Goal: Navigation & Orientation: Find specific page/section

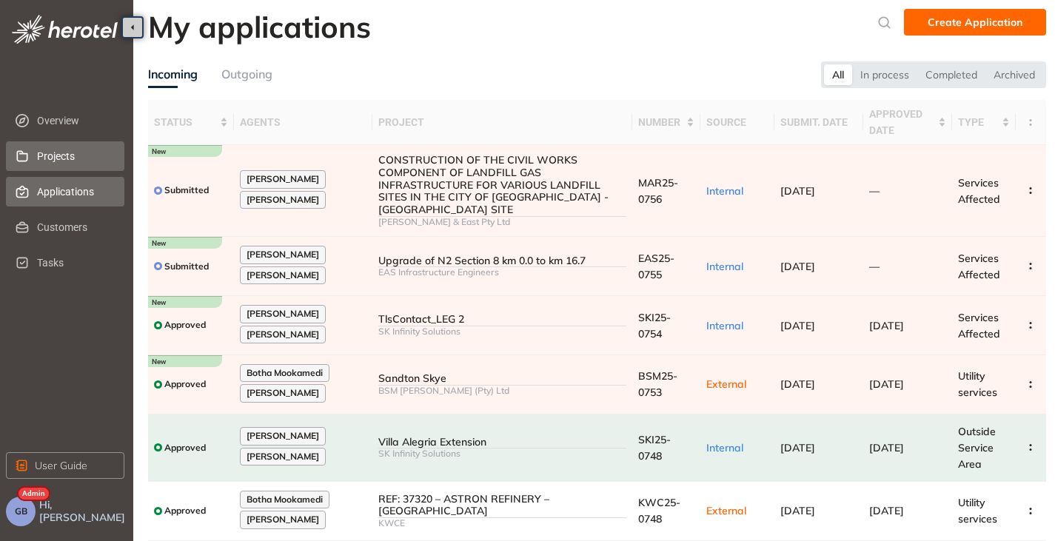
click at [71, 156] on span "Projects" at bounding box center [75, 156] width 76 height 30
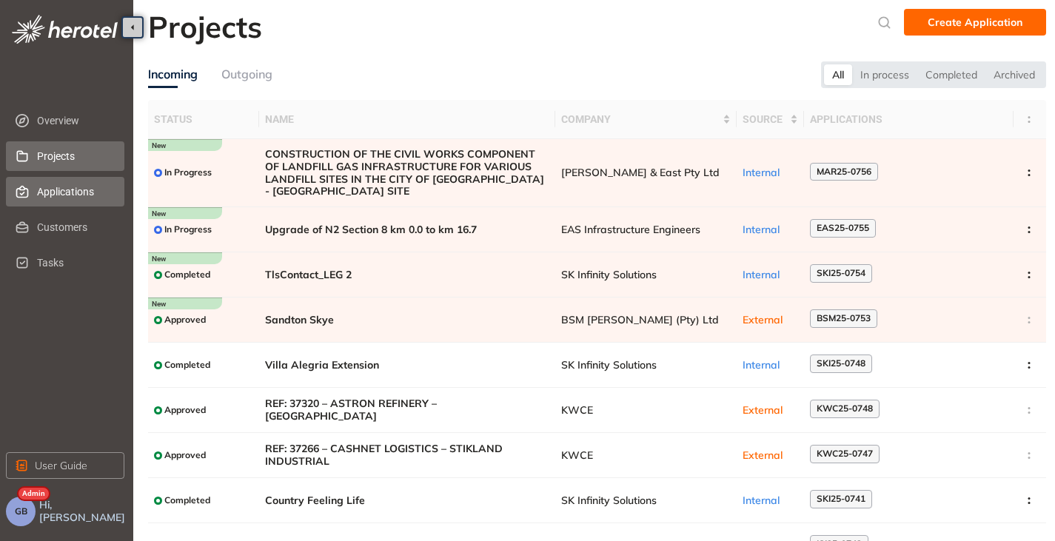
click at [51, 192] on span "Applications" at bounding box center [75, 192] width 76 height 30
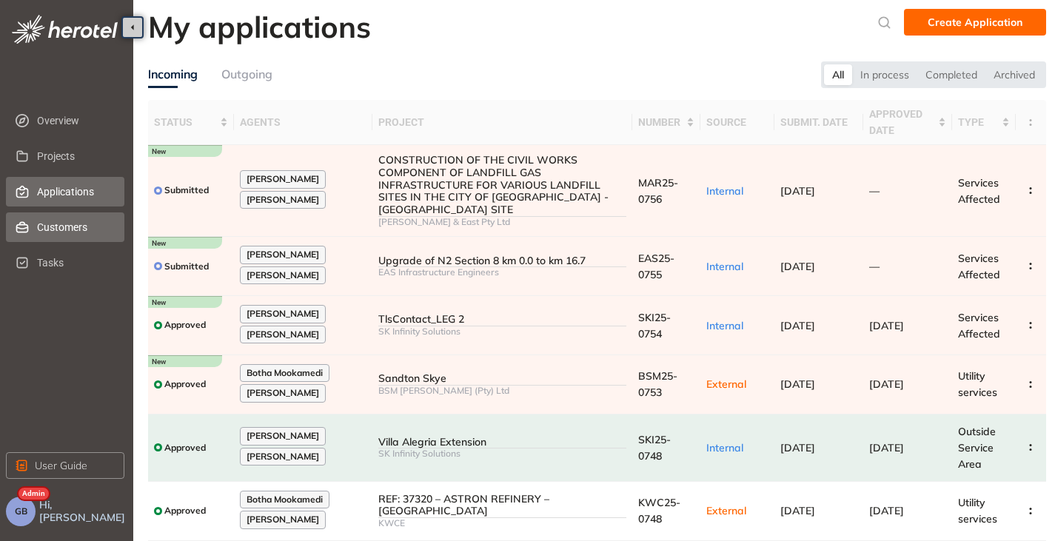
click at [50, 227] on span "Customers" at bounding box center [75, 227] width 76 height 30
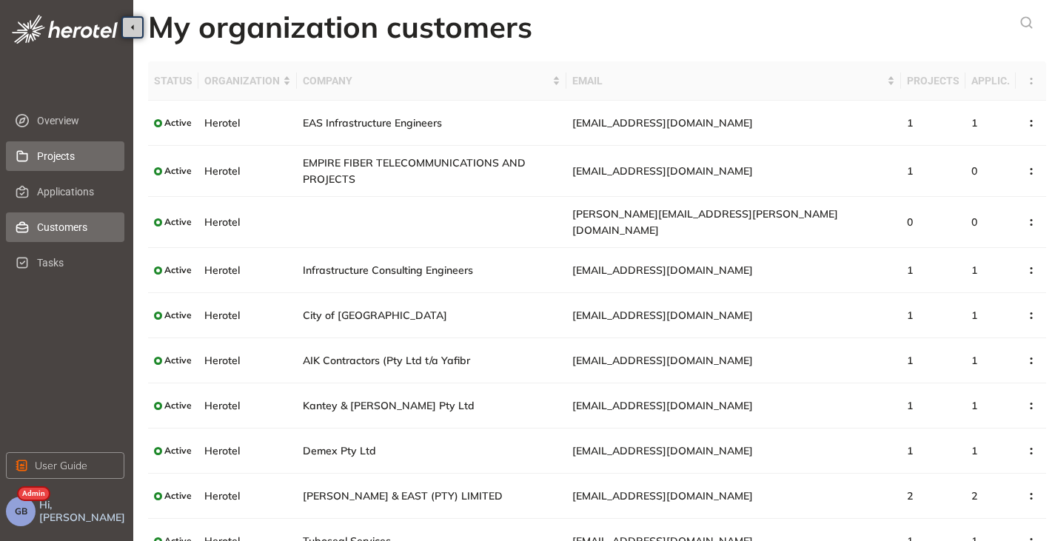
click at [58, 153] on span "Projects" at bounding box center [75, 156] width 76 height 30
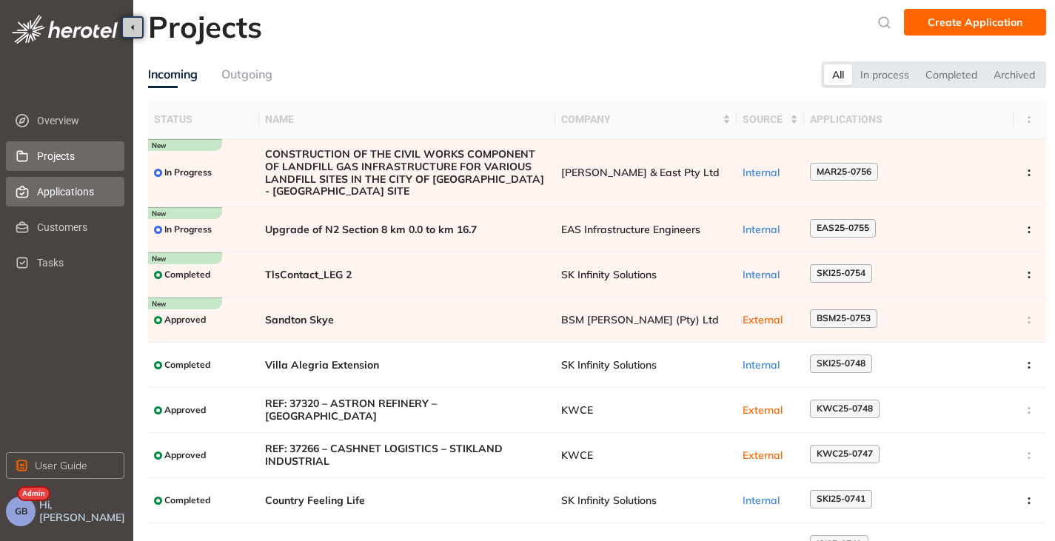
click at [47, 192] on span "Applications" at bounding box center [75, 192] width 76 height 30
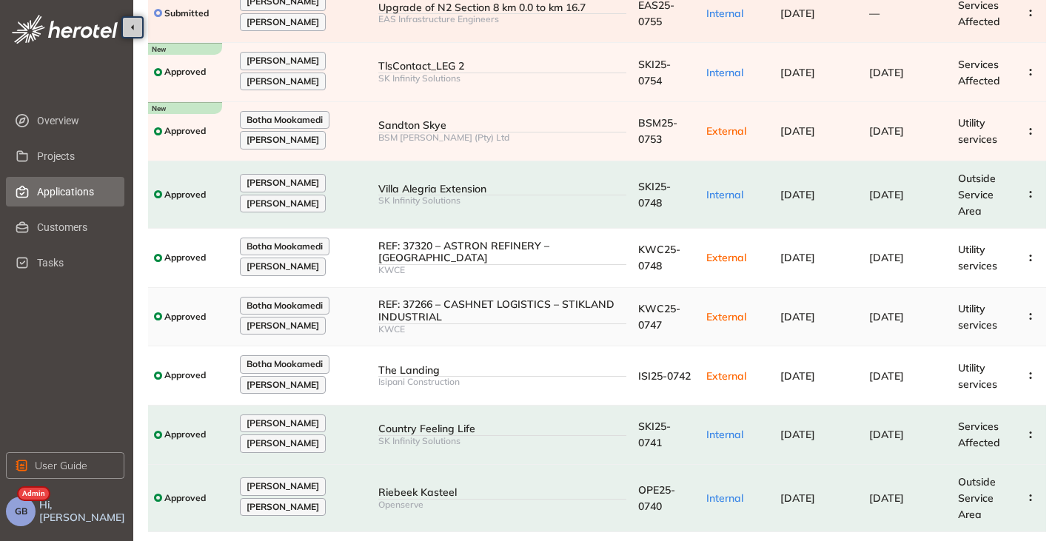
scroll to position [286, 0]
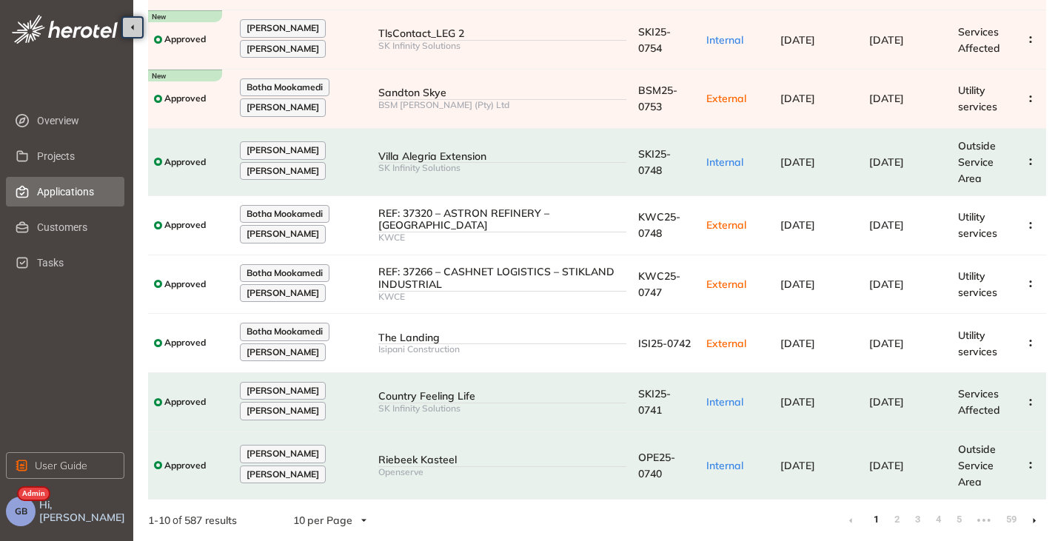
click at [1031, 521] on li at bounding box center [1034, 521] width 24 height 24
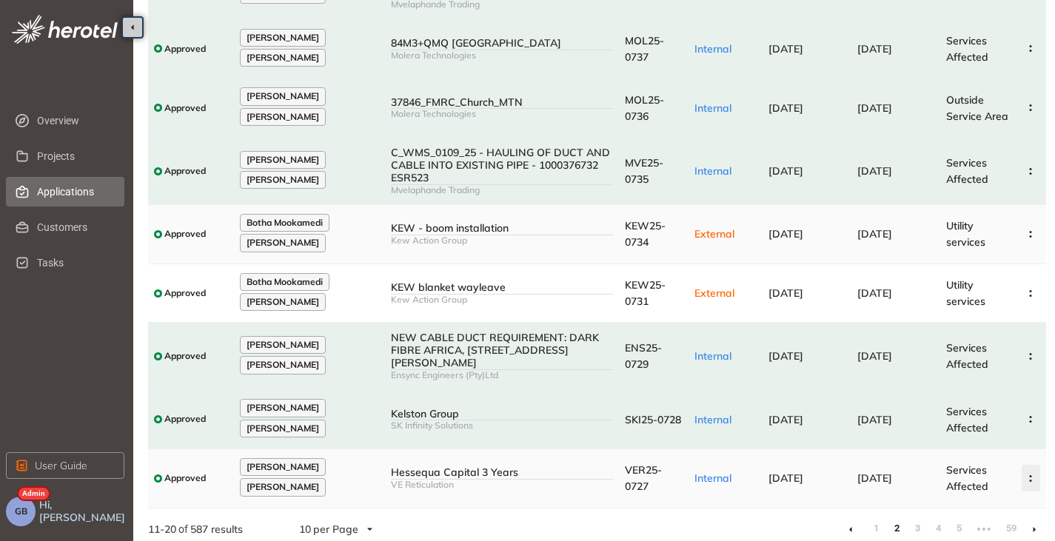
scroll to position [252, 0]
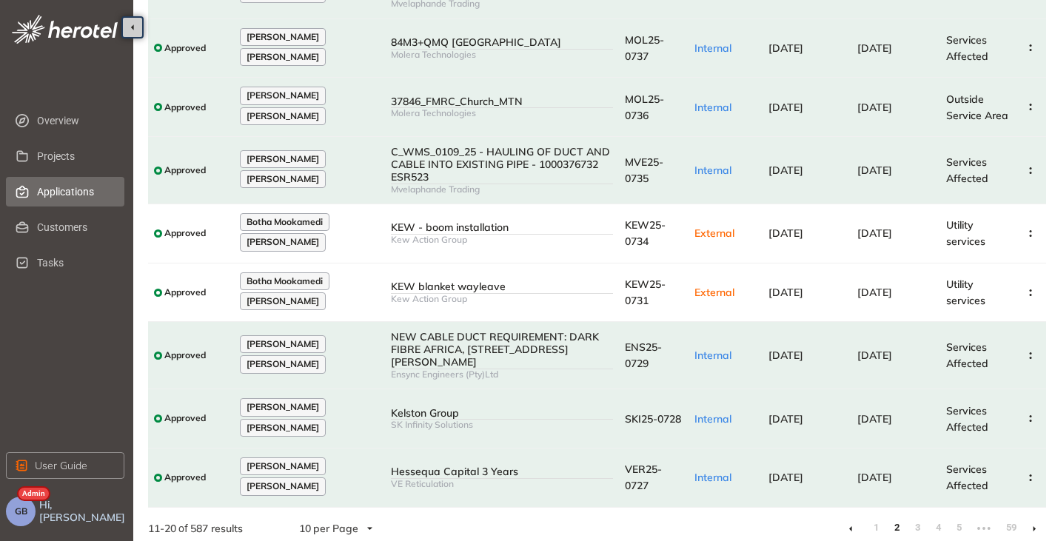
click at [1034, 526] on icon at bounding box center [1035, 529] width 4 height 7
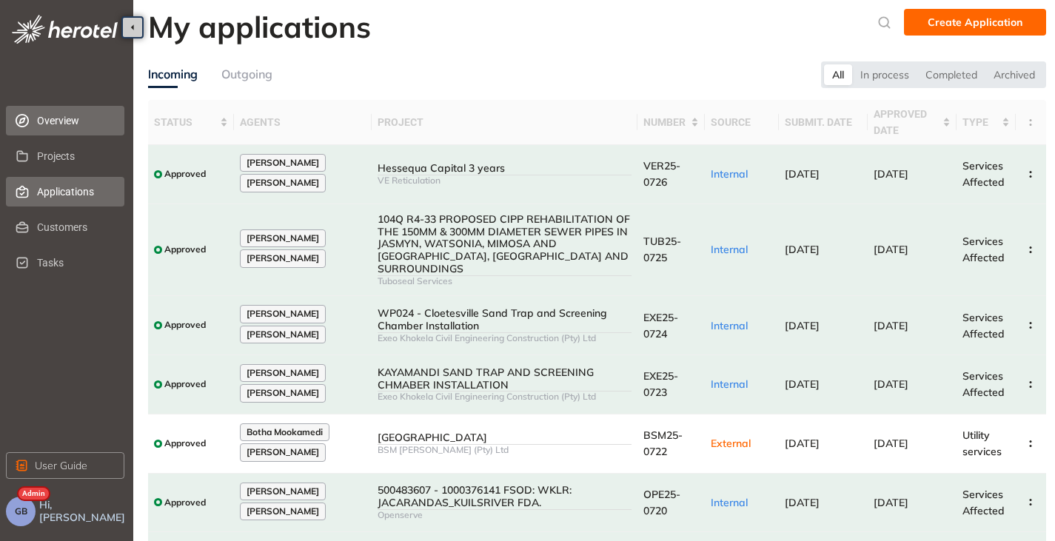
click at [70, 125] on span "Overview" at bounding box center [75, 121] width 76 height 30
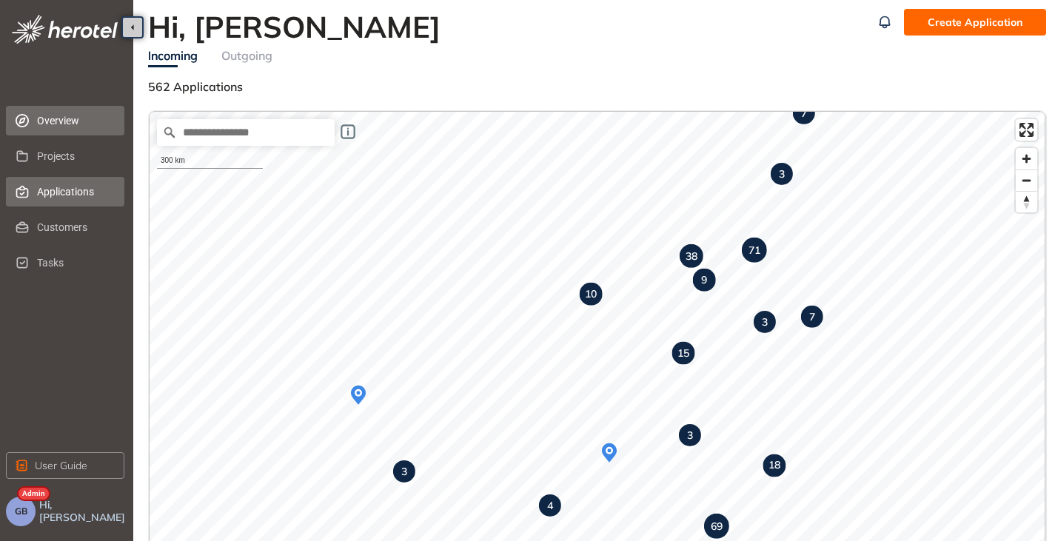
click at [47, 195] on span "Applications" at bounding box center [75, 192] width 76 height 30
